Goal: Task Accomplishment & Management: Use online tool/utility

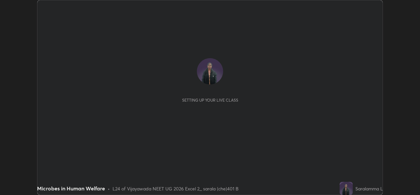
scroll to position [195, 420]
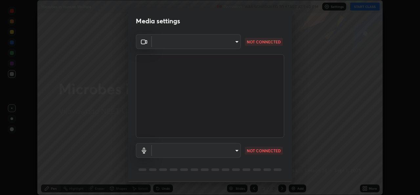
type input "3a992d1da3209f10b5da796cf46cb8db787427b461a3fd2b7253857f6e40e0ec"
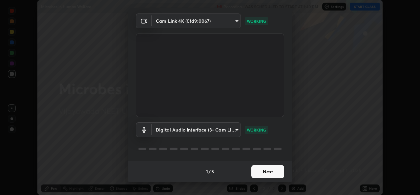
scroll to position [20, 0]
click at [261, 172] on div "1 / 5 Next" at bounding box center [210, 171] width 164 height 21
click at [262, 175] on div "1 / 5 Next" at bounding box center [210, 171] width 164 height 21
click at [235, 131] on body "Erase all Microbes in Human Welfare Recording WAS SCHEDULED TO START AT 1:40 PM…" at bounding box center [210, 97] width 420 height 195
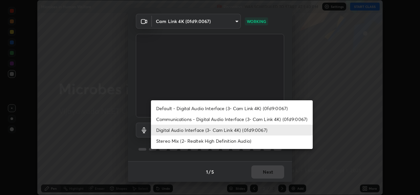
click at [329, 140] on div at bounding box center [210, 97] width 420 height 195
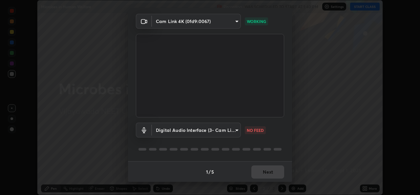
click at [255, 128] on p "NO FEED" at bounding box center [255, 130] width 17 height 6
click at [236, 129] on body "Erase all Microbes in Human Welfare Recording WAS SCHEDULED TO START AT 1:40 PM…" at bounding box center [210, 97] width 420 height 195
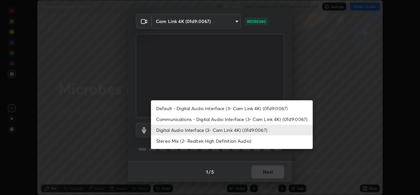
click at [219, 107] on li "Default - Digital Audio Interface (3- Cam Link 4K) (0fd9:0067)" at bounding box center [232, 108] width 162 height 11
type input "default"
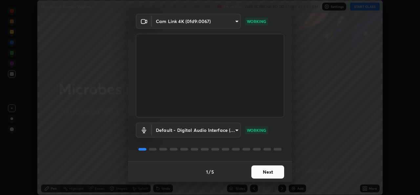
click at [260, 167] on button "Next" at bounding box center [267, 171] width 33 height 13
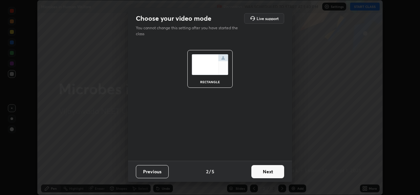
scroll to position [0, 0]
click at [264, 170] on button "Next" at bounding box center [267, 171] width 33 height 13
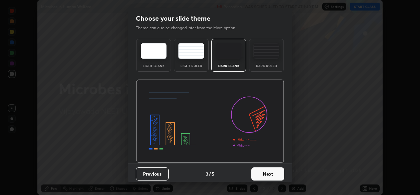
click at [264, 172] on button "Next" at bounding box center [267, 173] width 33 height 13
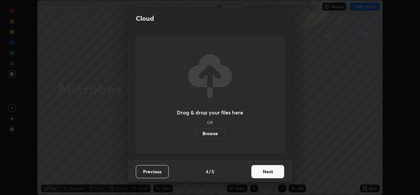
click at [264, 173] on button "Next" at bounding box center [267, 171] width 33 height 13
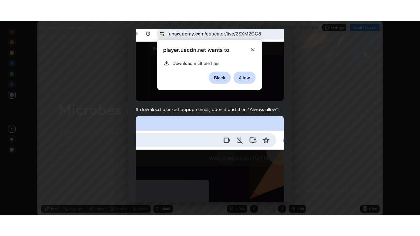
scroll to position [154, 0]
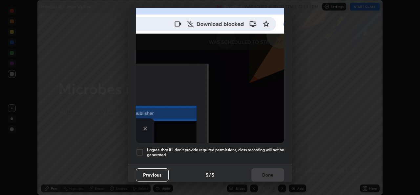
click at [141, 151] on div at bounding box center [140, 152] width 8 height 8
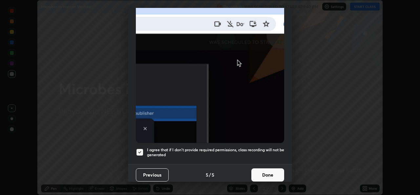
click at [260, 172] on button "Done" at bounding box center [267, 174] width 33 height 13
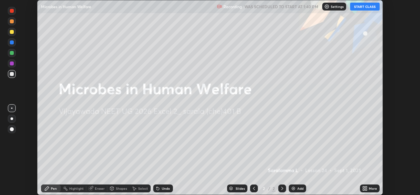
click at [366, 190] on icon at bounding box center [366, 189] width 2 height 2
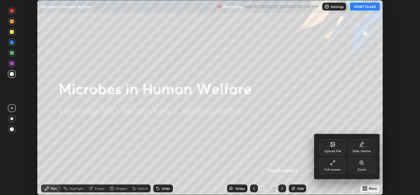
click at [332, 167] on div "Full screen" at bounding box center [332, 165] width 26 height 16
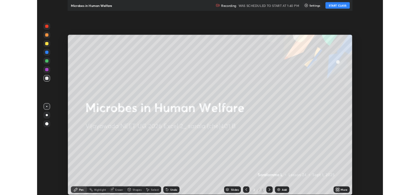
scroll to position [236, 420]
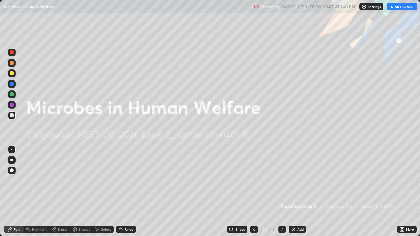
click at [400, 194] on icon at bounding box center [401, 229] width 2 height 2
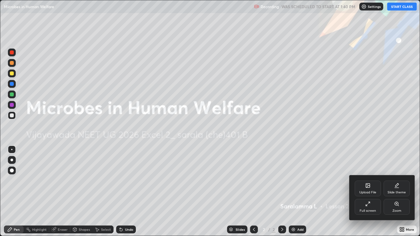
click at [364, 194] on div "Full screen" at bounding box center [367, 210] width 16 height 3
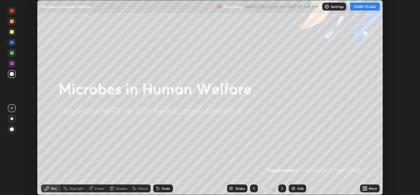
scroll to position [32605, 32380]
click at [362, 7] on button "START CLASS" at bounding box center [365, 7] width 30 height 8
click at [293, 186] on img at bounding box center [293, 187] width 5 height 5
